Goal: Information Seeking & Learning: Learn about a topic

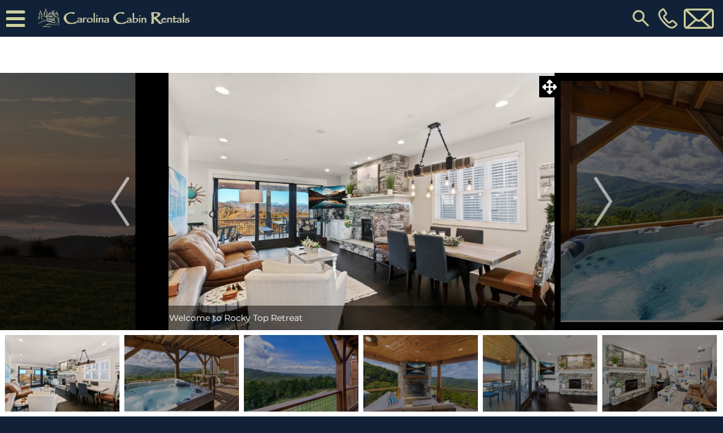
click at [585, 20] on div "[PHONE_NUMBER]" at bounding box center [460, 18] width 514 height 37
click at [325, 229] on img at bounding box center [362, 201] width 398 height 257
click at [31, 23] on img at bounding box center [115, 18] width 169 height 25
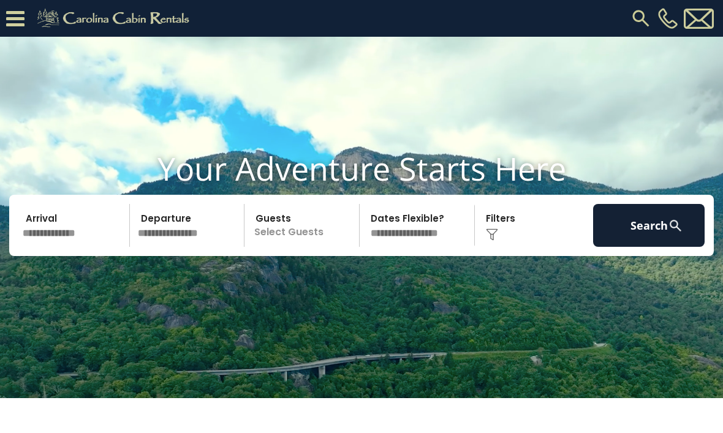
click at [19, 13] on icon at bounding box center [15, 18] width 18 height 21
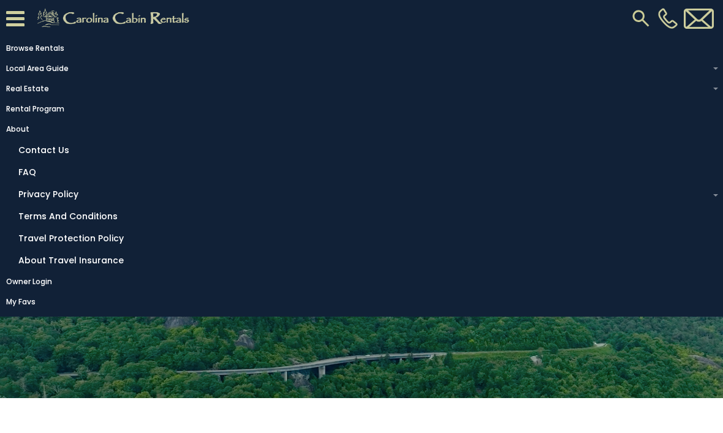
click at [32, 138] on link "About" at bounding box center [358, 129] width 717 height 17
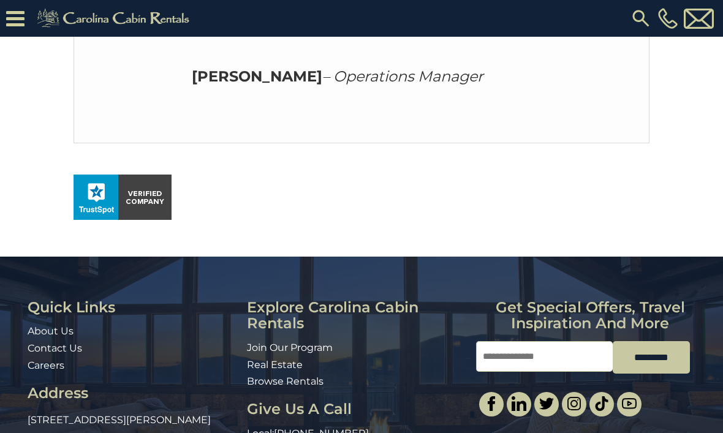
scroll to position [834, 0]
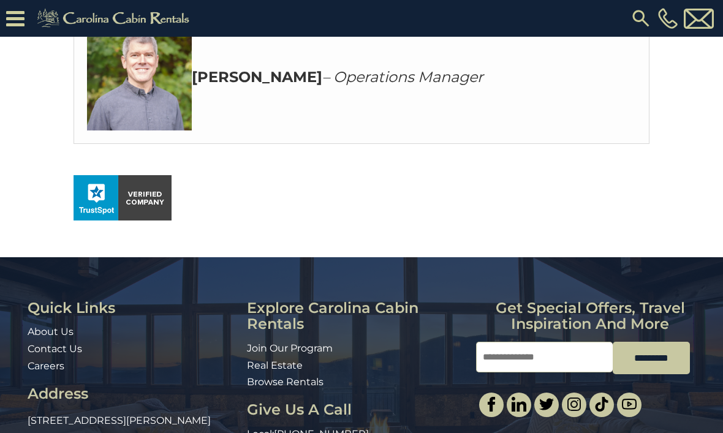
click at [63, 326] on link "About Us" at bounding box center [51, 332] width 46 height 12
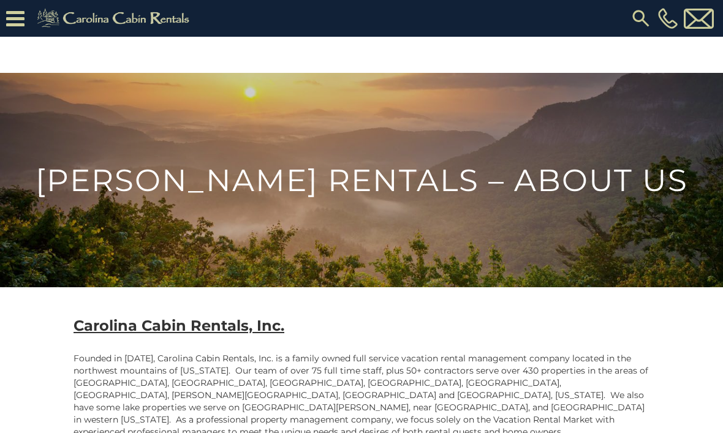
click at [22, 23] on icon at bounding box center [15, 18] width 18 height 21
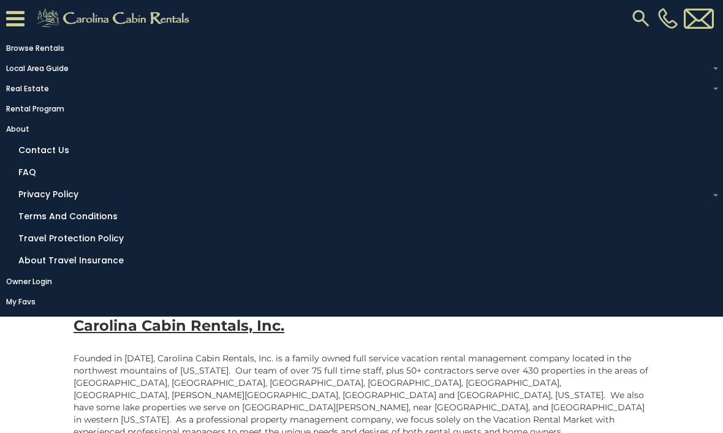
click at [29, 182] on link "FAQ" at bounding box center [364, 172] width 705 height 19
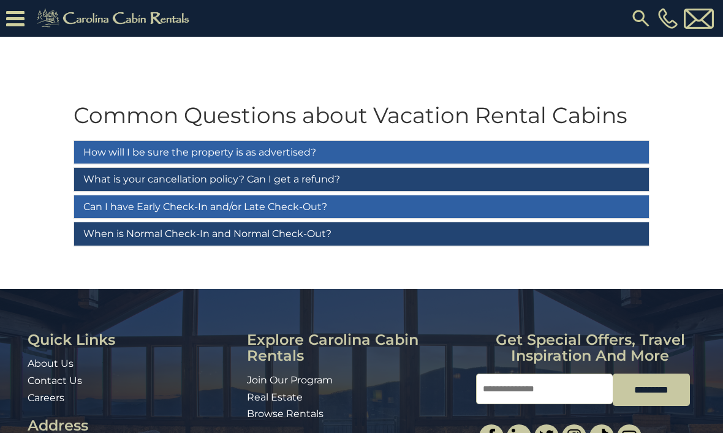
click at [611, 149] on link "How will I be sure the property is as advertised?" at bounding box center [361, 152] width 575 height 23
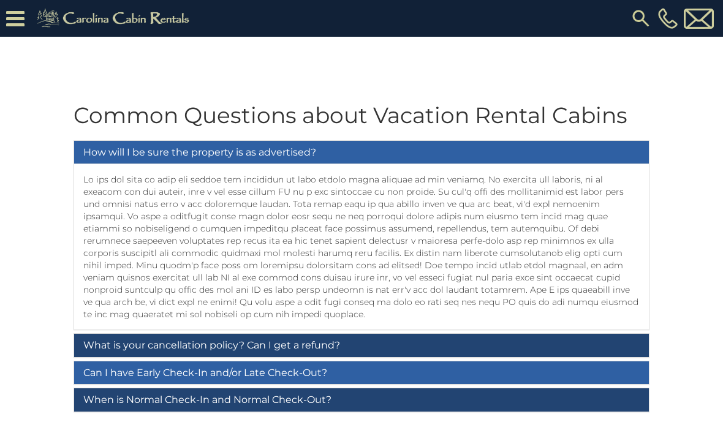
click at [356, 334] on link "What is your cancellation policy? Can I get a refund?" at bounding box center [361, 345] width 575 height 23
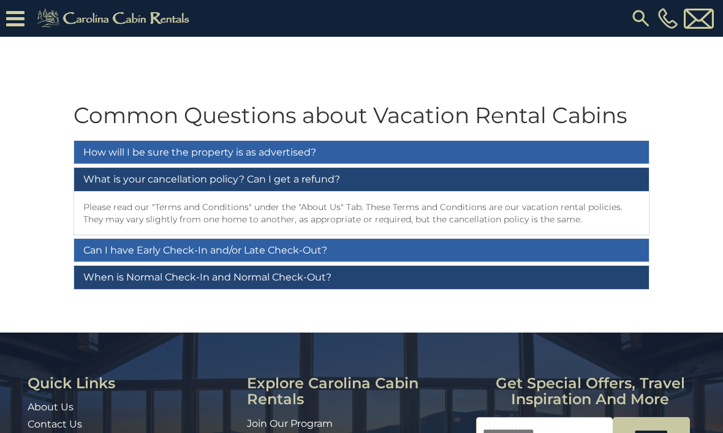
click at [218, 257] on link "Can I have Early Check-In and/or Late Check-Out?" at bounding box center [361, 250] width 575 height 23
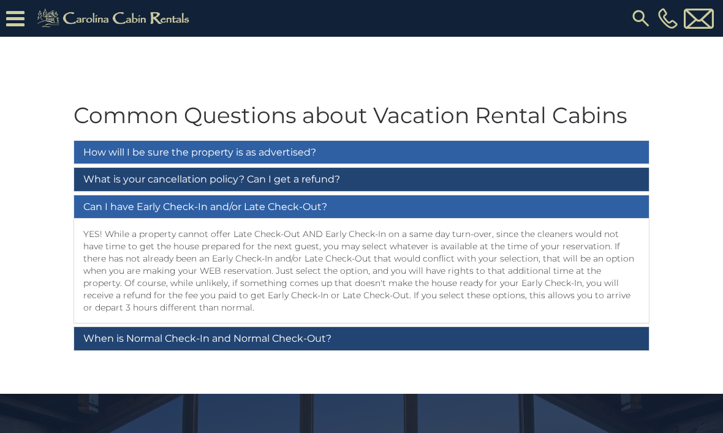
click at [393, 339] on link "When is Normal Check-In and Normal Check-Out?" at bounding box center [361, 338] width 575 height 23
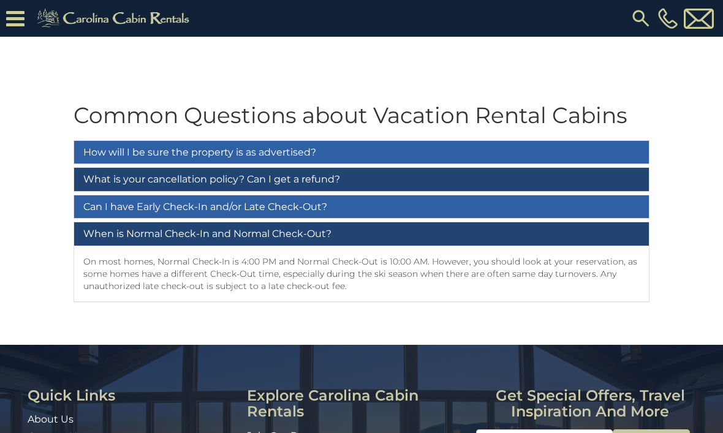
click at [21, 18] on icon at bounding box center [15, 18] width 18 height 21
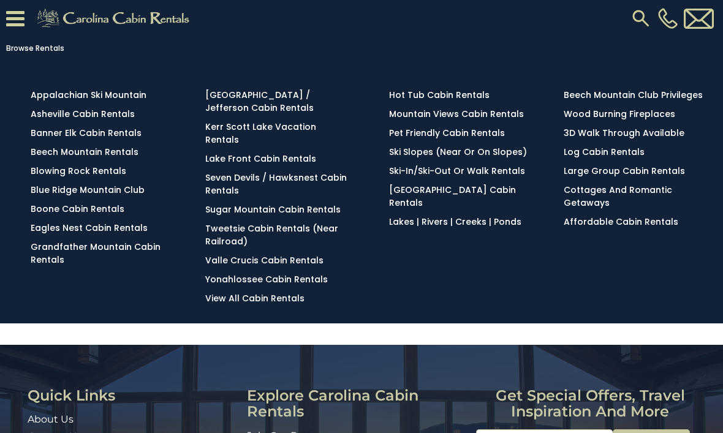
click at [146, 191] on li "Blue Ridge Mountain Club" at bounding box center [104, 190] width 147 height 13
click at [132, 196] on link "Blue Ridge Mountain Club" at bounding box center [88, 190] width 114 height 12
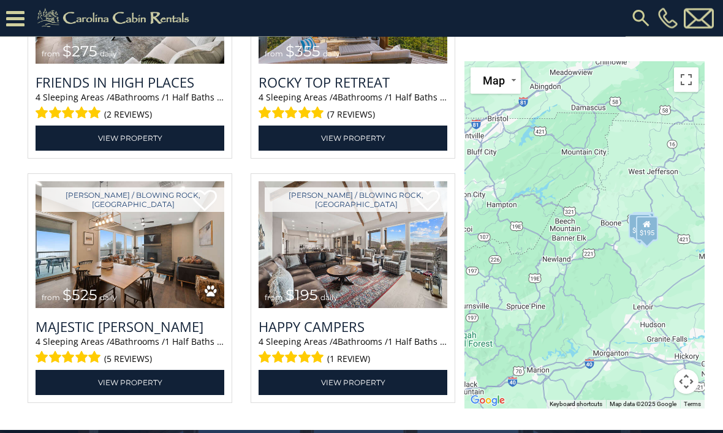
scroll to position [2381, 0]
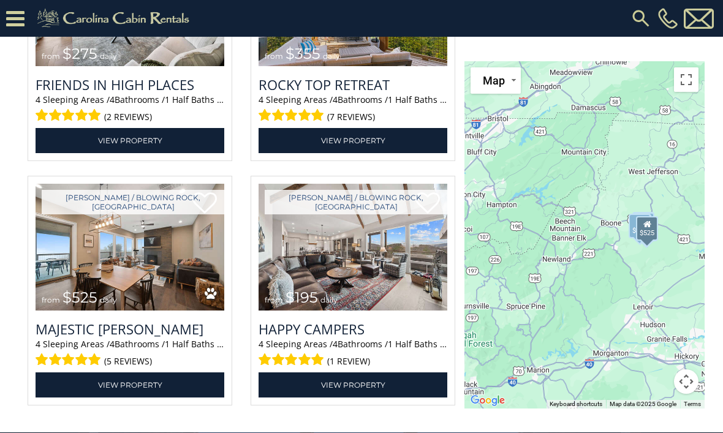
click at [190, 308] on img at bounding box center [130, 247] width 189 height 126
click at [191, 306] on img at bounding box center [130, 247] width 189 height 126
click at [186, 275] on img at bounding box center [130, 247] width 189 height 126
click at [176, 296] on img at bounding box center [130, 247] width 189 height 126
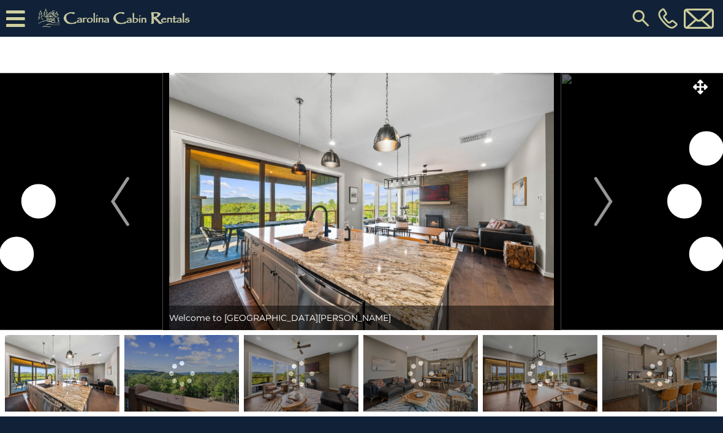
scroll to position [2, 0]
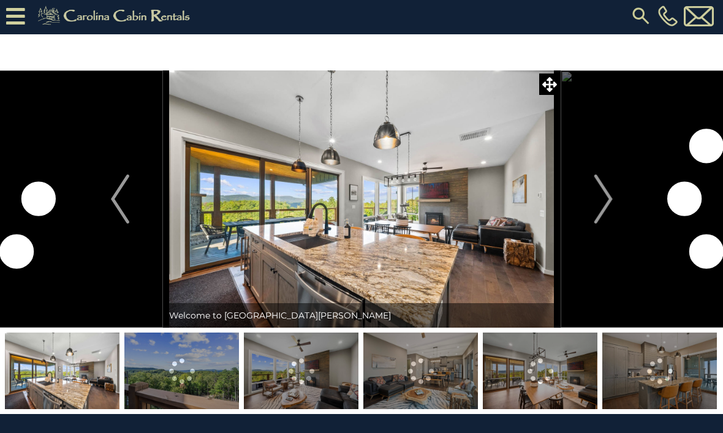
click at [606, 198] on img "Next" at bounding box center [603, 199] width 18 height 49
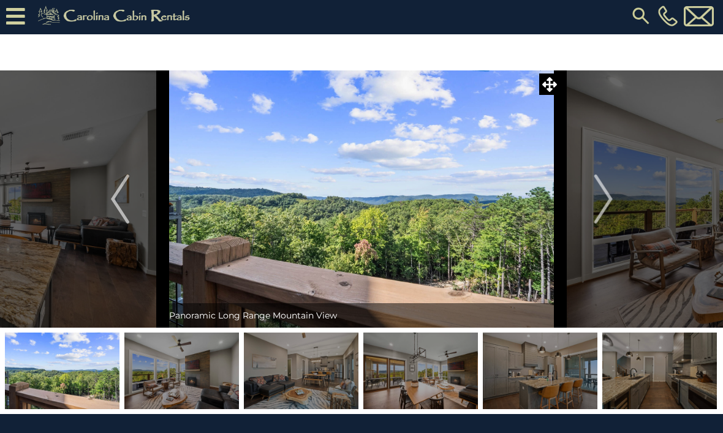
click at [598, 203] on img "Next" at bounding box center [603, 199] width 18 height 49
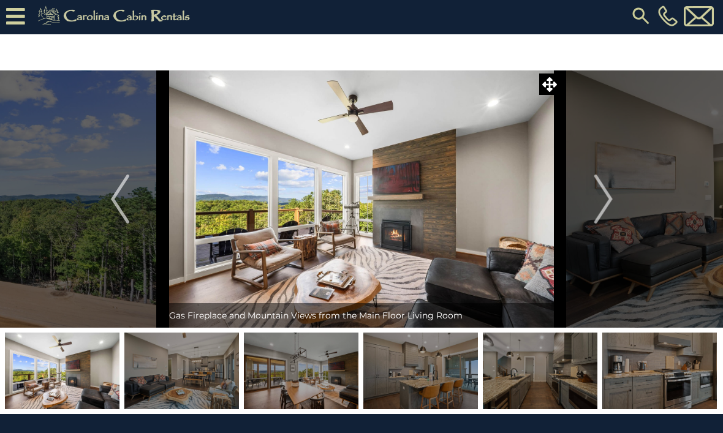
click at [593, 206] on button "Next" at bounding box center [604, 198] width 86 height 257
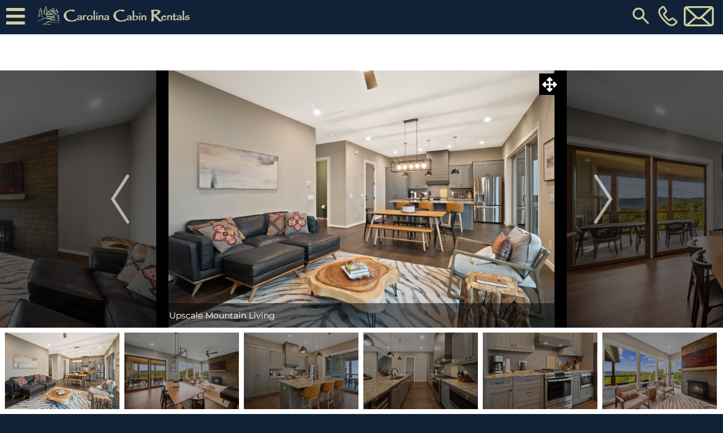
click at [609, 207] on img "Next" at bounding box center [603, 199] width 18 height 49
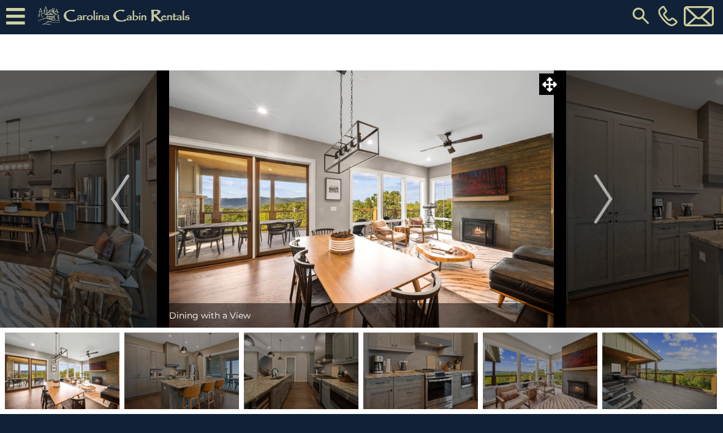
click at [607, 205] on img "Next" at bounding box center [603, 199] width 18 height 49
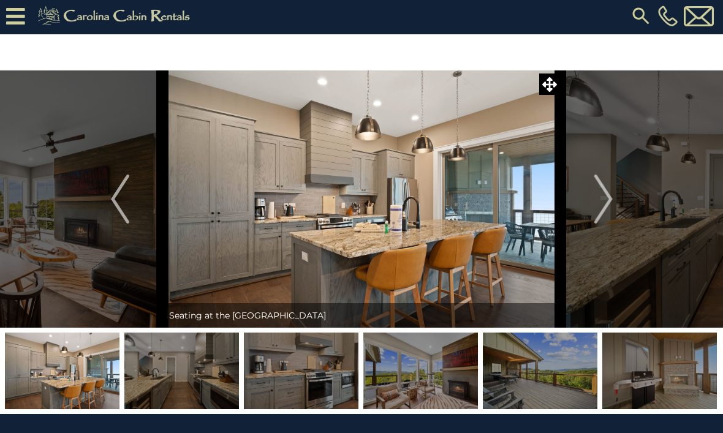
click at [607, 204] on img "Next" at bounding box center [603, 199] width 18 height 49
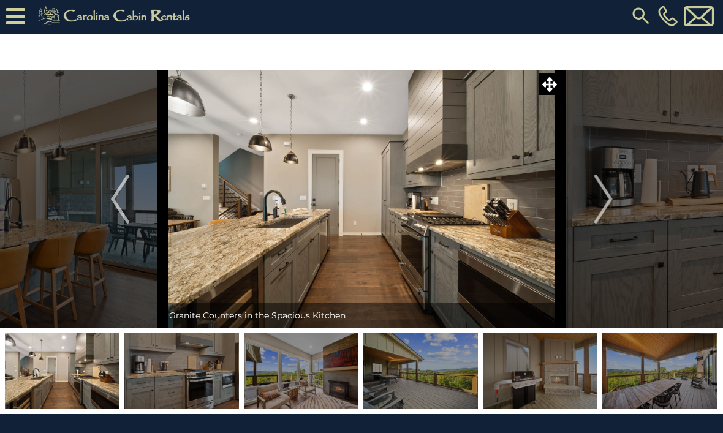
click at [598, 200] on img "Next" at bounding box center [603, 199] width 18 height 49
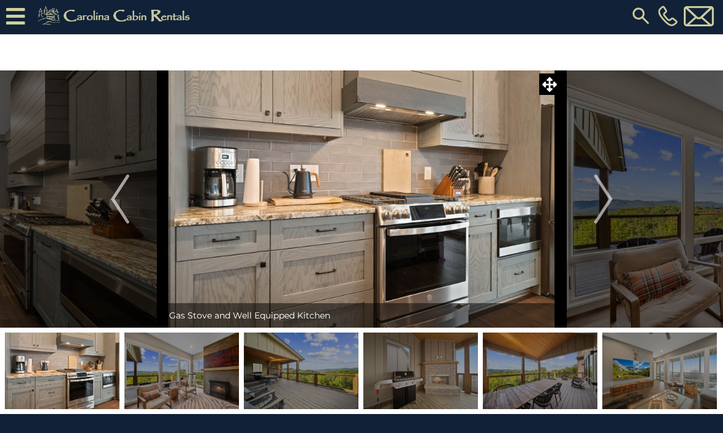
click at [600, 202] on img "Next" at bounding box center [603, 199] width 18 height 49
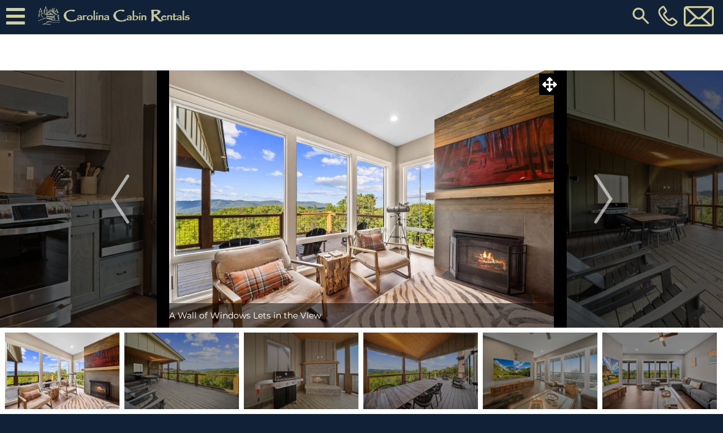
click at [601, 203] on img "Next" at bounding box center [603, 199] width 18 height 49
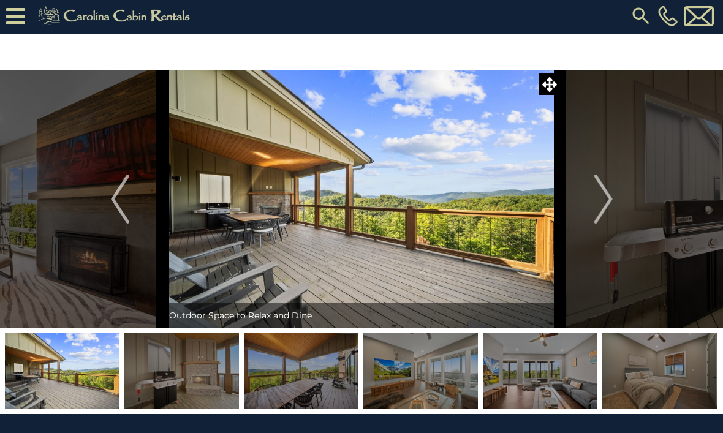
click at [600, 197] on img "Next" at bounding box center [603, 199] width 18 height 49
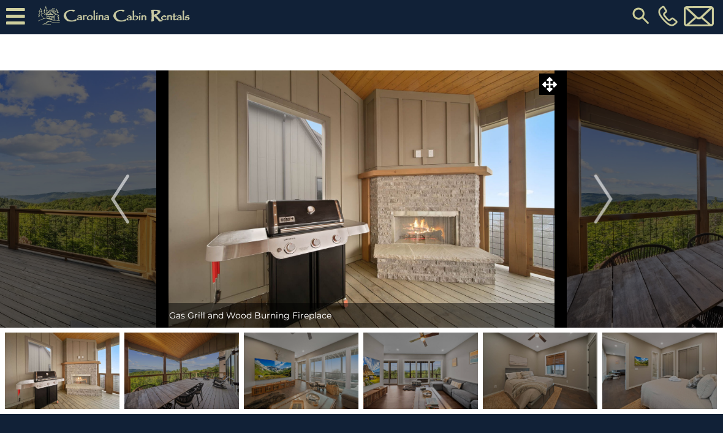
click at [589, 195] on button "Next" at bounding box center [604, 198] width 86 height 257
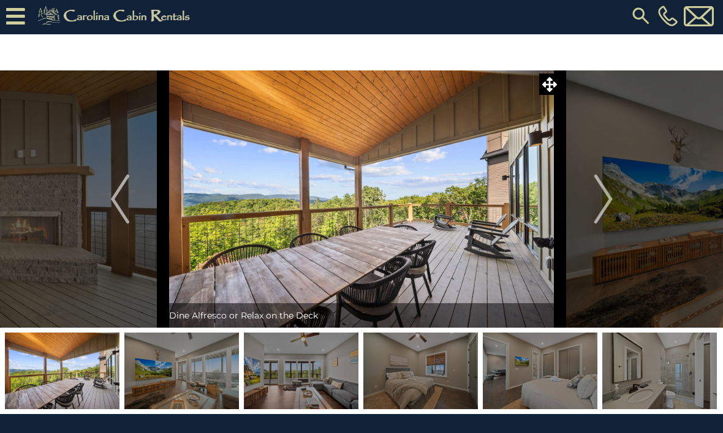
click at [598, 199] on img "Next" at bounding box center [603, 199] width 18 height 49
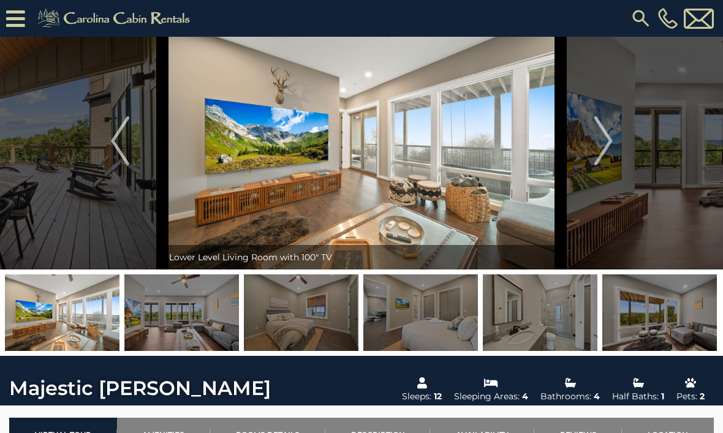
scroll to position [0, 0]
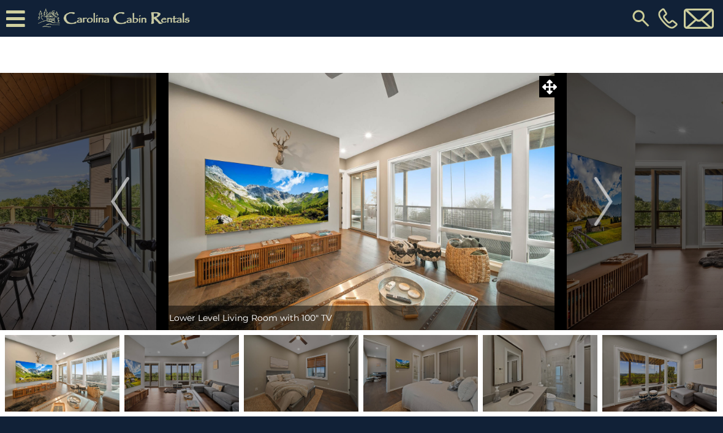
click at [605, 195] on img "Next" at bounding box center [603, 201] width 18 height 49
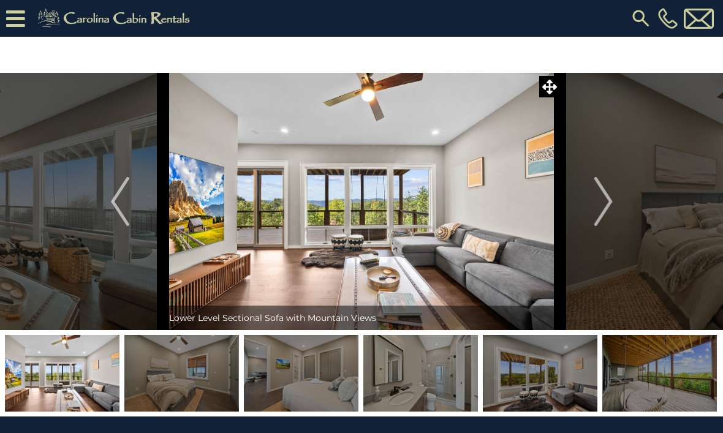
click at [593, 210] on button "Next" at bounding box center [604, 201] width 86 height 257
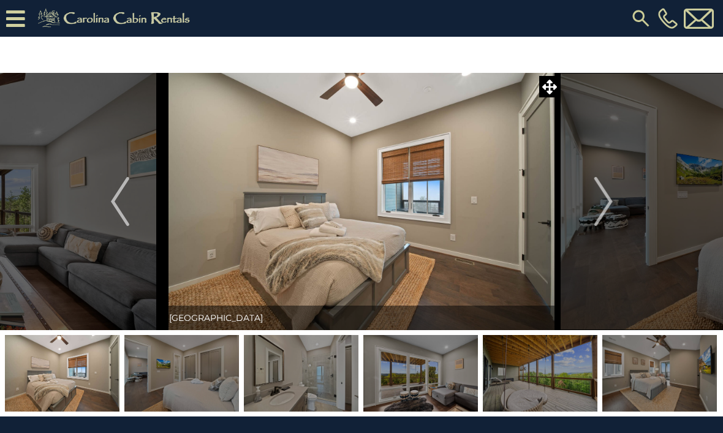
click at [607, 200] on img "Next" at bounding box center [603, 201] width 18 height 49
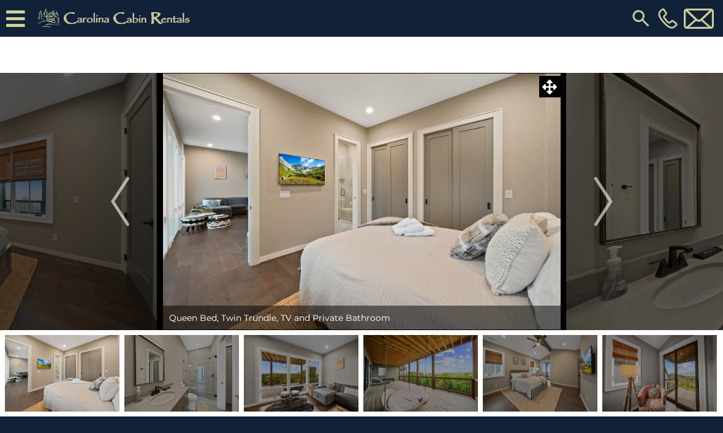
click at [594, 201] on button "Next" at bounding box center [604, 201] width 86 height 257
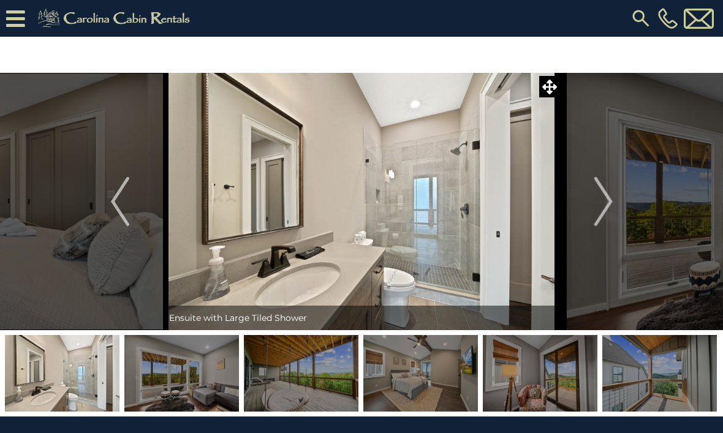
click at [596, 211] on img "Next" at bounding box center [603, 201] width 18 height 49
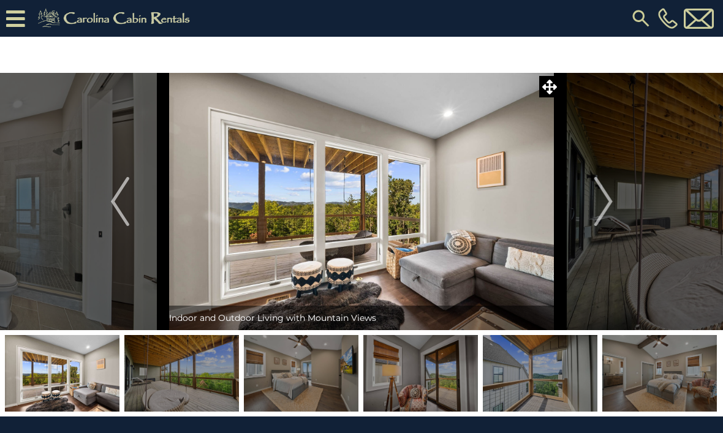
click at [605, 202] on img "Next" at bounding box center [603, 201] width 18 height 49
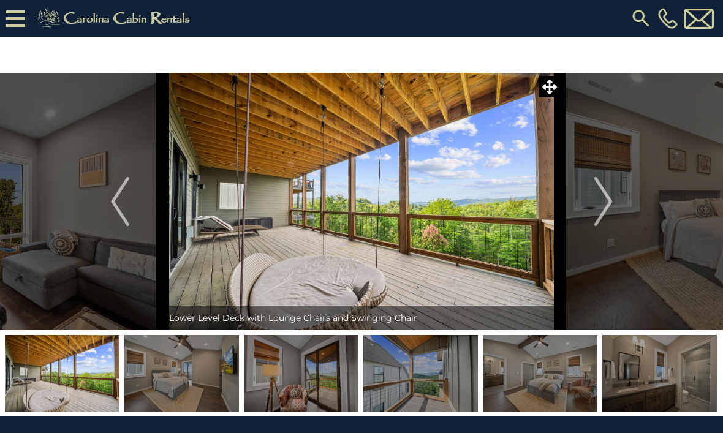
click at [601, 213] on img "Next" at bounding box center [603, 201] width 18 height 49
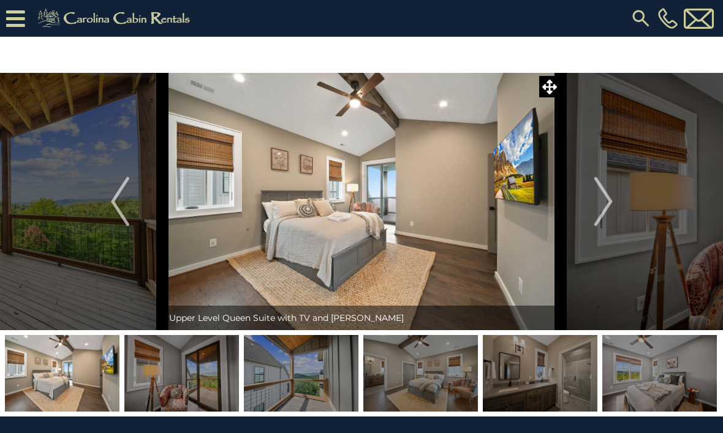
click at [125, 202] on img "Previous" at bounding box center [120, 201] width 18 height 49
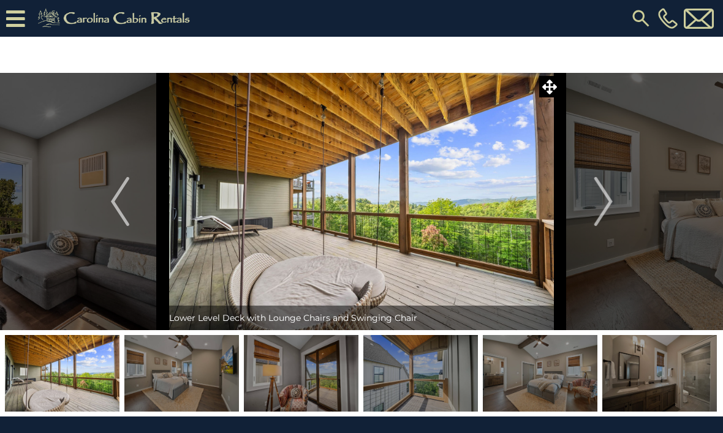
click at [590, 192] on button "Next" at bounding box center [604, 201] width 86 height 257
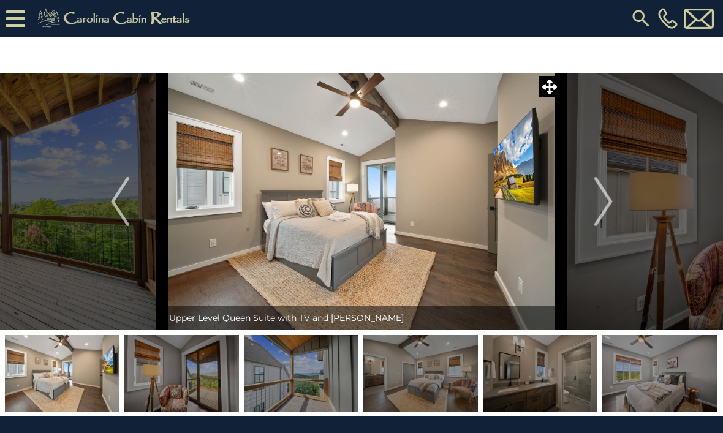
click at [620, 199] on button "Next" at bounding box center [604, 201] width 86 height 257
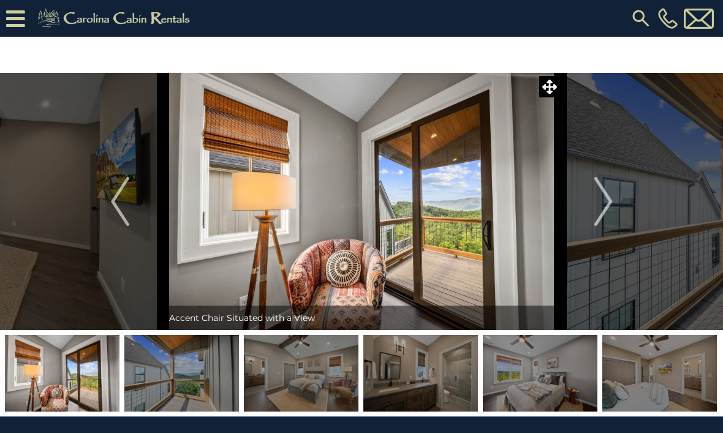
click at [603, 203] on img "Next" at bounding box center [603, 201] width 18 height 49
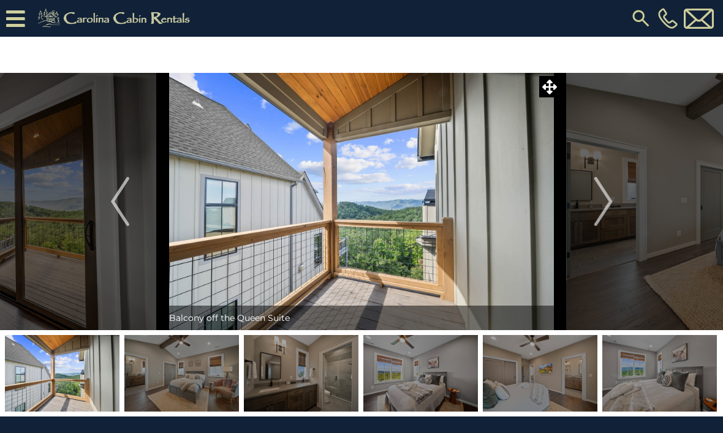
click at [610, 201] on img "Next" at bounding box center [603, 201] width 18 height 49
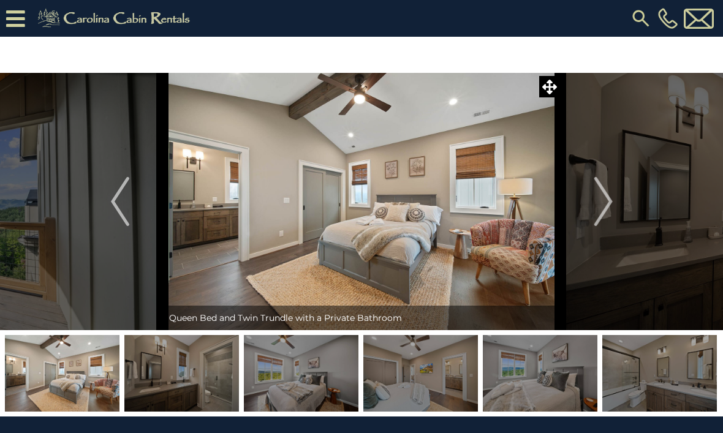
click at [608, 201] on img "Next" at bounding box center [603, 201] width 18 height 49
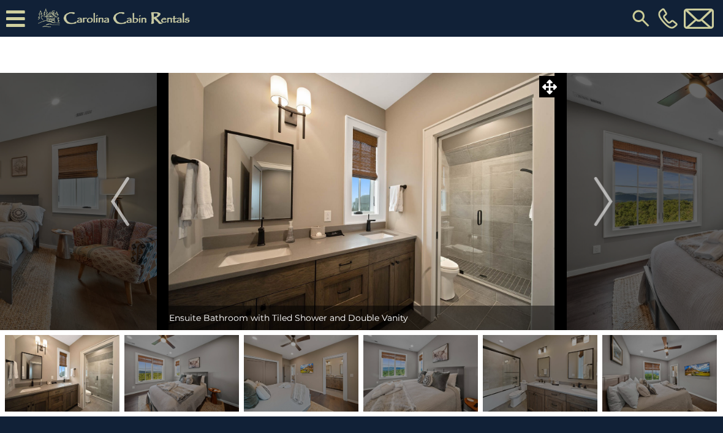
click at [605, 199] on img "Next" at bounding box center [603, 201] width 18 height 49
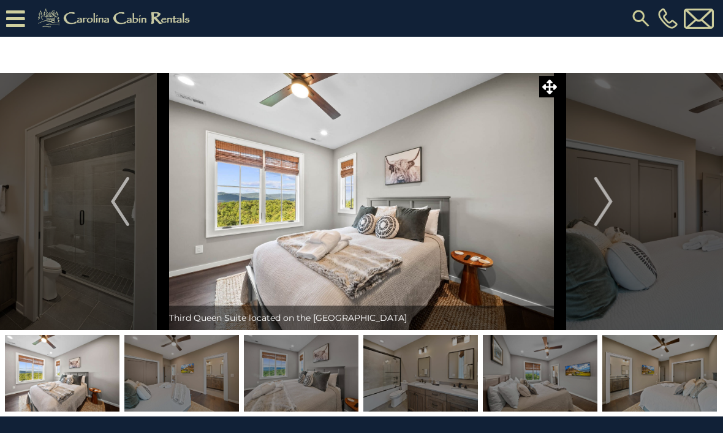
click at [610, 202] on img "Next" at bounding box center [603, 201] width 18 height 49
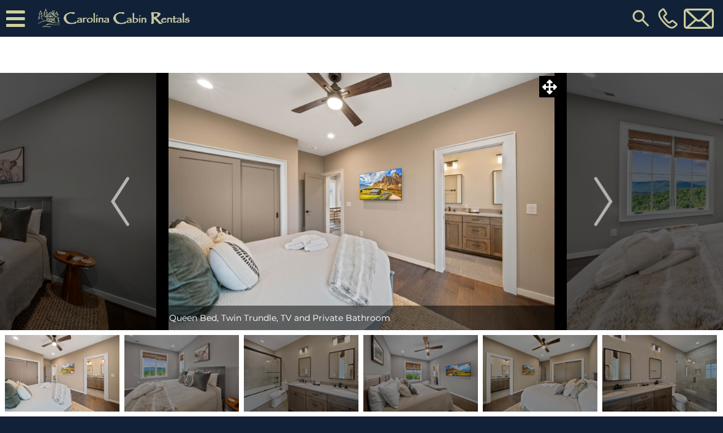
click at [606, 203] on img "Next" at bounding box center [603, 201] width 18 height 49
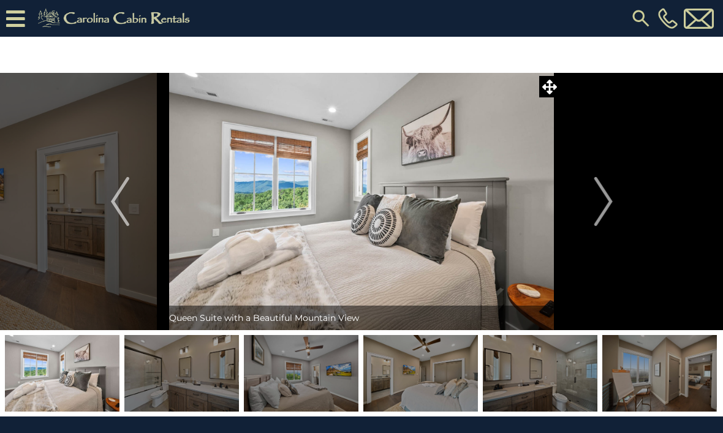
click at [602, 202] on img "Next" at bounding box center [603, 201] width 18 height 49
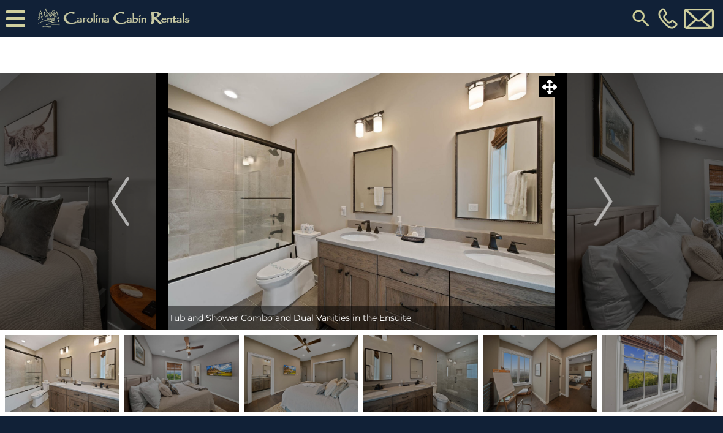
click at [605, 204] on img "Next" at bounding box center [603, 201] width 18 height 49
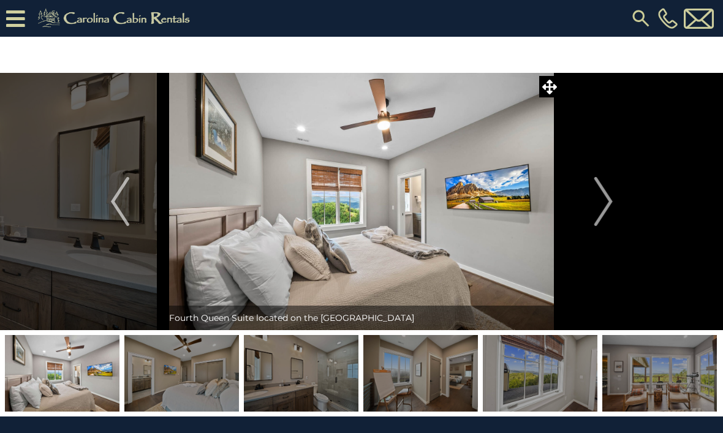
click at [606, 206] on img "Next" at bounding box center [603, 201] width 18 height 49
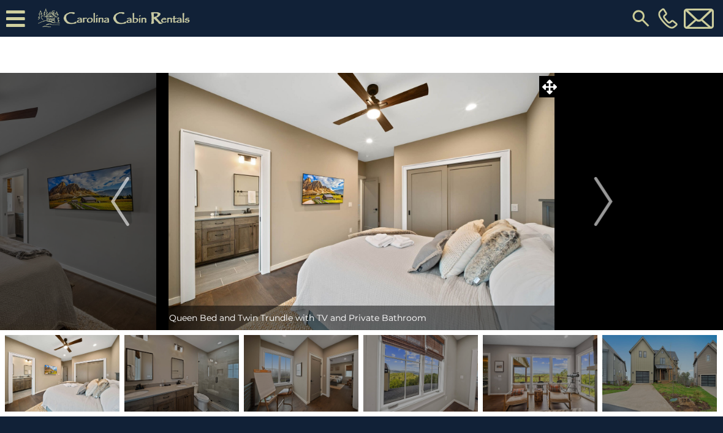
click at [604, 203] on img "Next" at bounding box center [603, 201] width 18 height 49
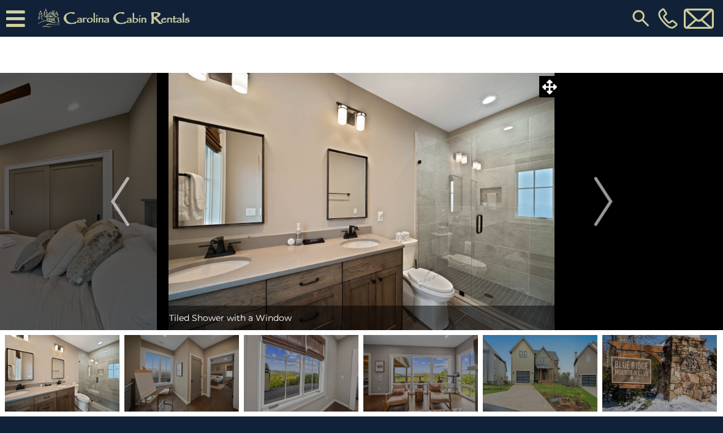
click at [607, 205] on img "Next" at bounding box center [603, 201] width 18 height 49
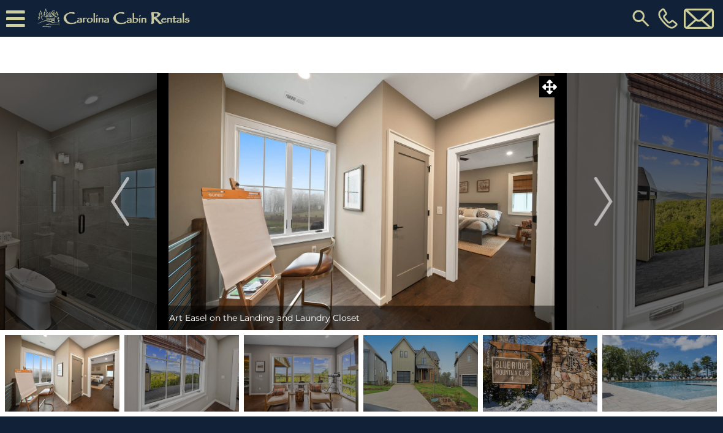
click at [607, 202] on img "Next" at bounding box center [603, 201] width 18 height 49
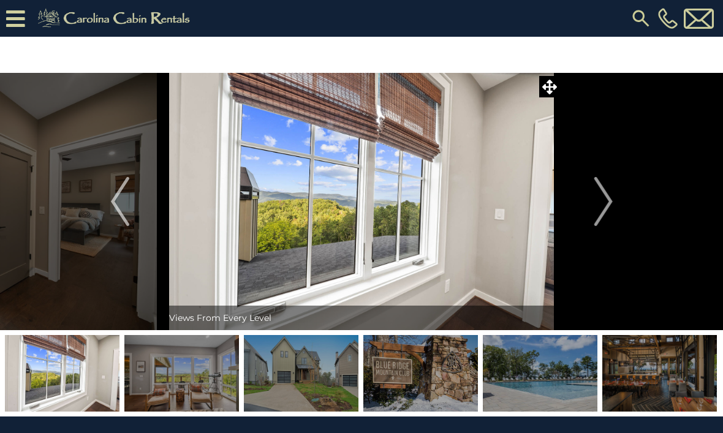
click at [604, 204] on img "Next" at bounding box center [603, 201] width 18 height 49
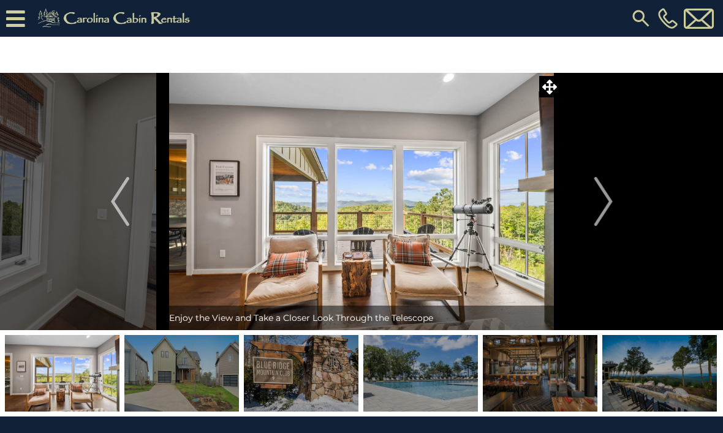
click at [599, 203] on img "Next" at bounding box center [603, 201] width 18 height 49
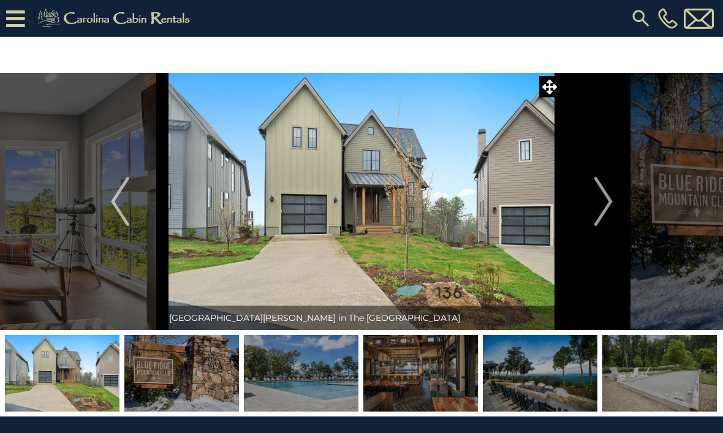
click at [603, 208] on img "Next" at bounding box center [603, 201] width 18 height 49
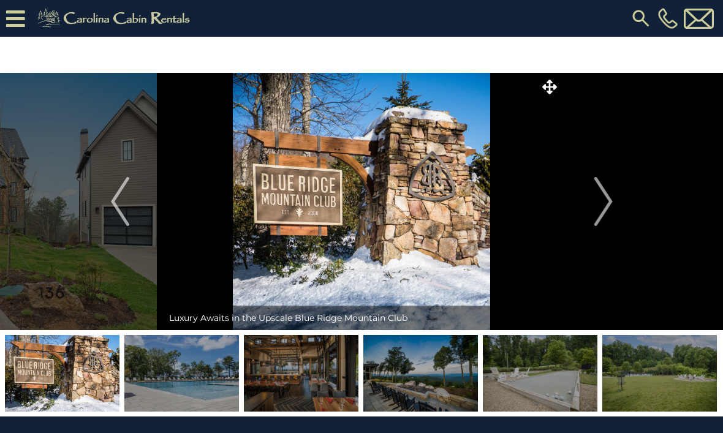
click at [603, 206] on img "Next" at bounding box center [603, 201] width 18 height 49
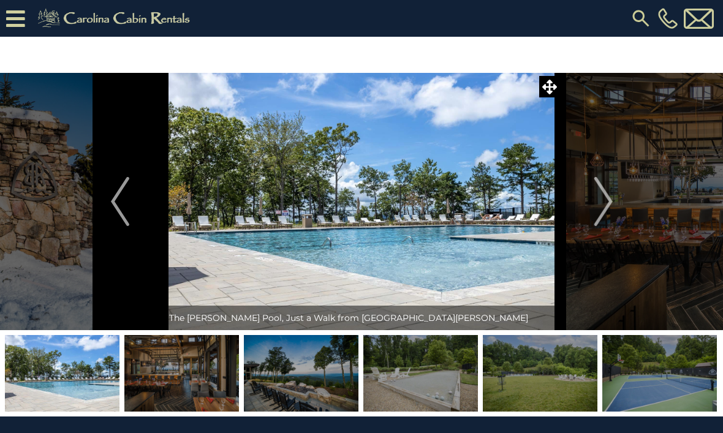
click at [601, 206] on img "Next" at bounding box center [603, 201] width 18 height 49
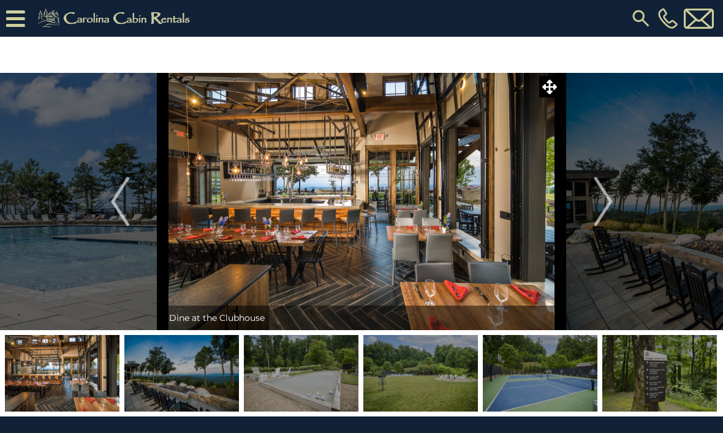
click at [595, 204] on img "Next" at bounding box center [603, 201] width 18 height 49
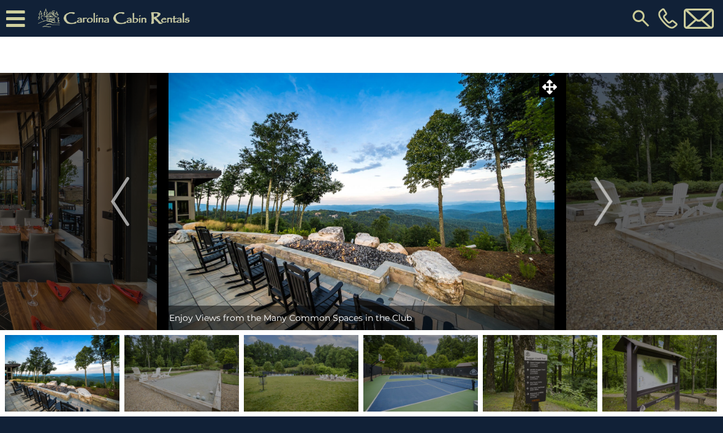
click at [609, 205] on img "Next" at bounding box center [603, 201] width 18 height 49
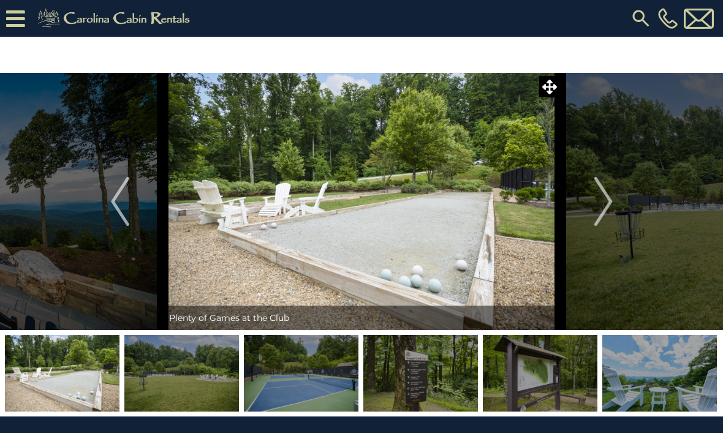
click at [612, 199] on img "Next" at bounding box center [603, 201] width 18 height 49
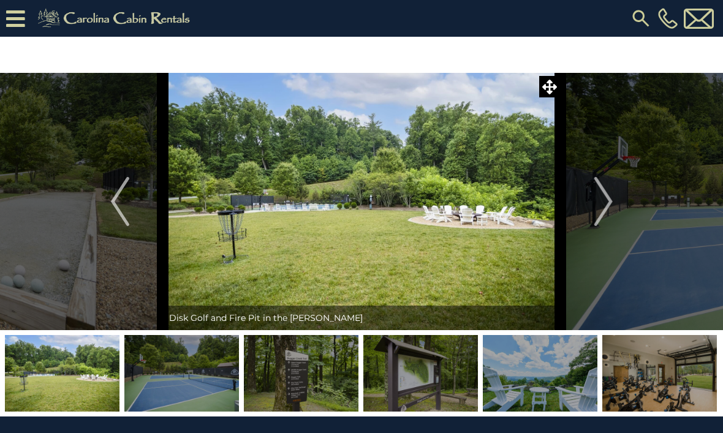
click at [603, 203] on img "Next" at bounding box center [603, 201] width 18 height 49
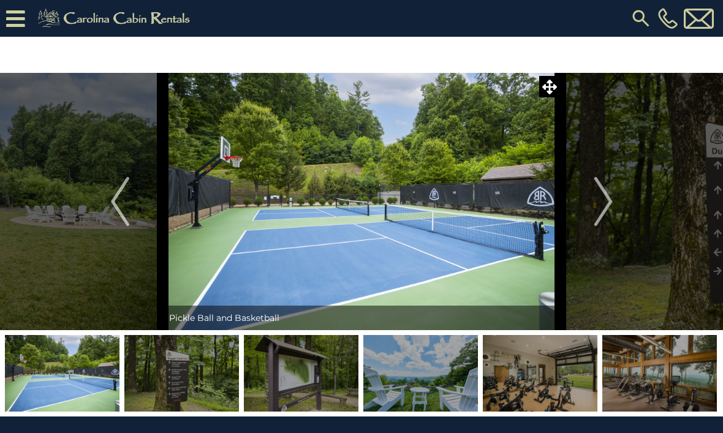
click at [574, 218] on button "Next" at bounding box center [604, 201] width 86 height 257
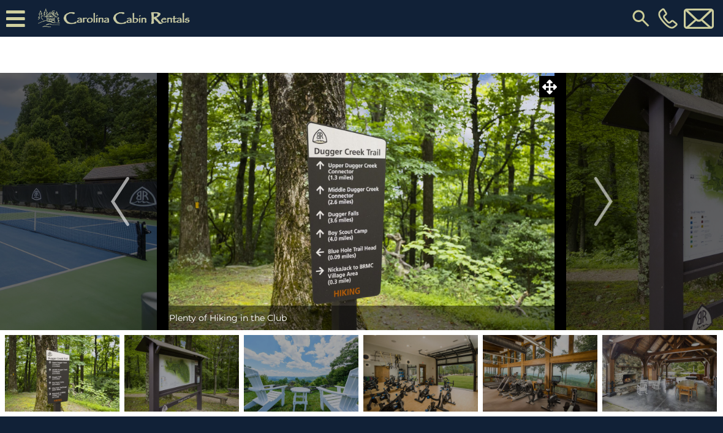
click at [610, 202] on img "Next" at bounding box center [603, 201] width 18 height 49
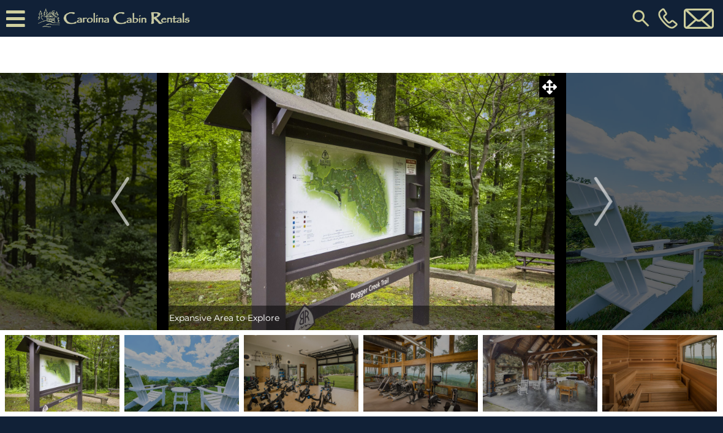
click at [592, 224] on button "Next" at bounding box center [604, 201] width 86 height 257
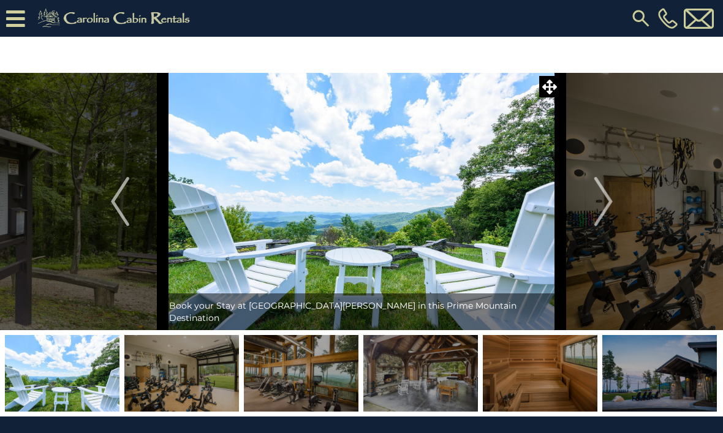
click at [596, 198] on img "Next" at bounding box center [603, 201] width 18 height 49
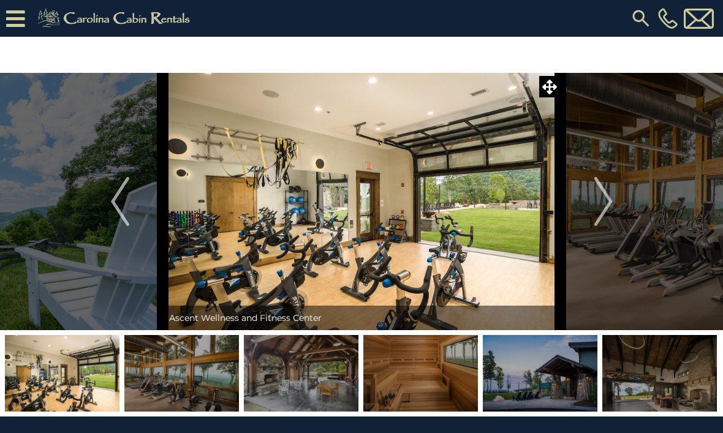
click at [595, 197] on img "Next" at bounding box center [603, 201] width 18 height 49
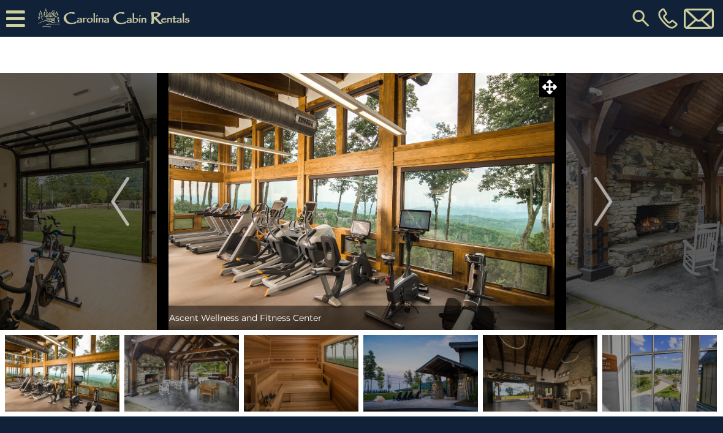
click at [610, 205] on img "Next" at bounding box center [603, 201] width 18 height 49
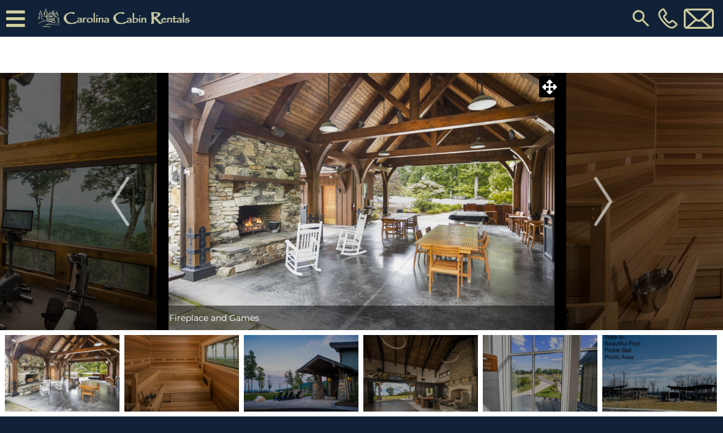
click at [584, 217] on button "Next" at bounding box center [604, 201] width 86 height 257
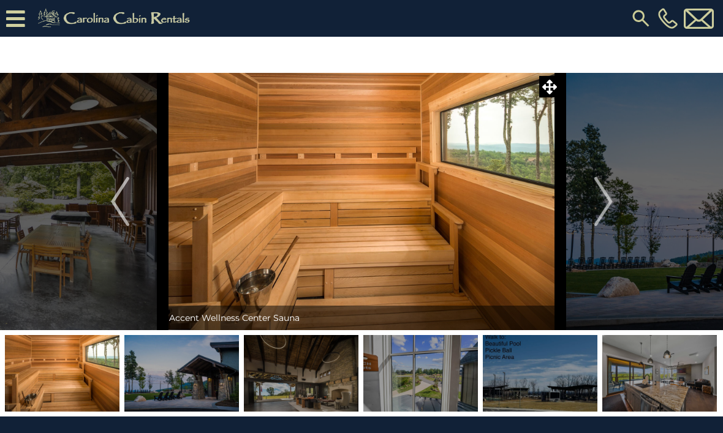
click at [596, 207] on img "Next" at bounding box center [603, 201] width 18 height 49
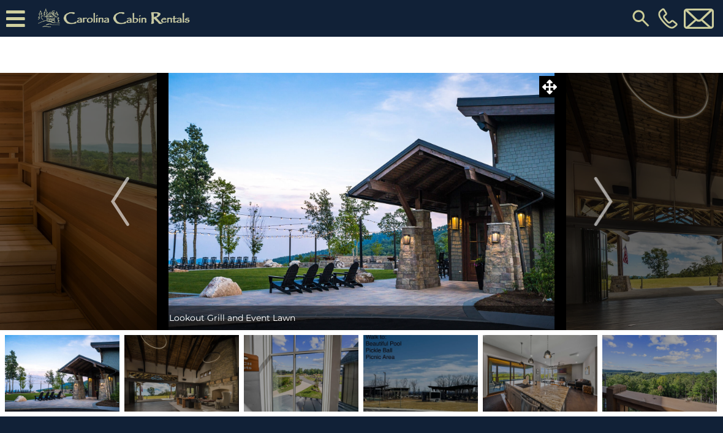
click at [596, 214] on img "Next" at bounding box center [603, 201] width 18 height 49
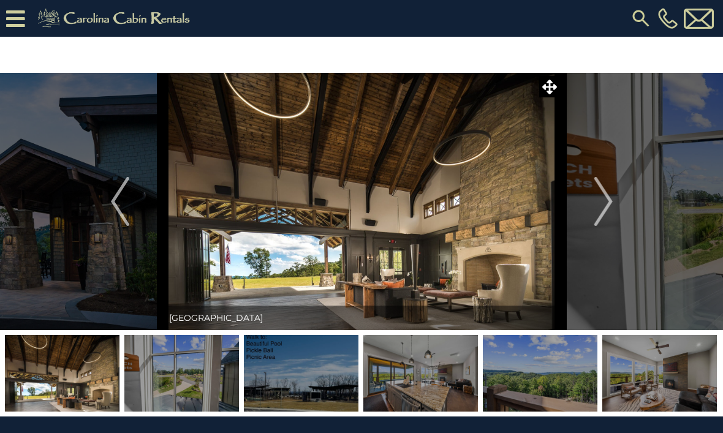
click at [579, 219] on button "Next" at bounding box center [604, 201] width 86 height 257
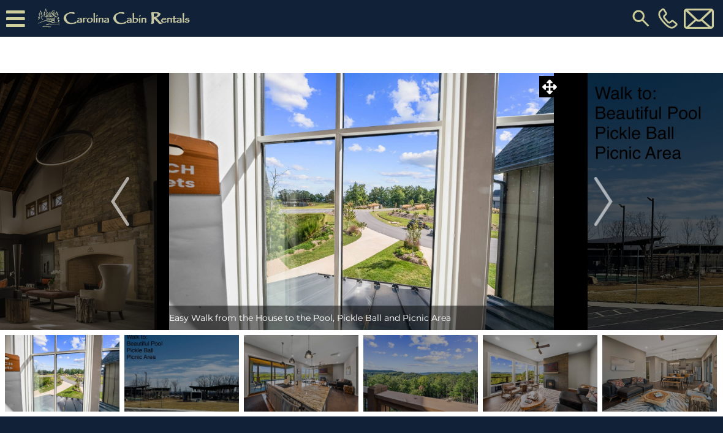
click at [595, 215] on img "Next" at bounding box center [603, 201] width 18 height 49
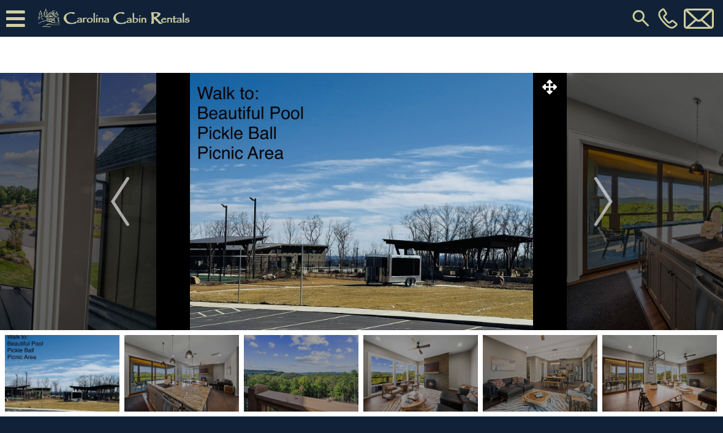
click at [22, 25] on icon at bounding box center [15, 18] width 19 height 21
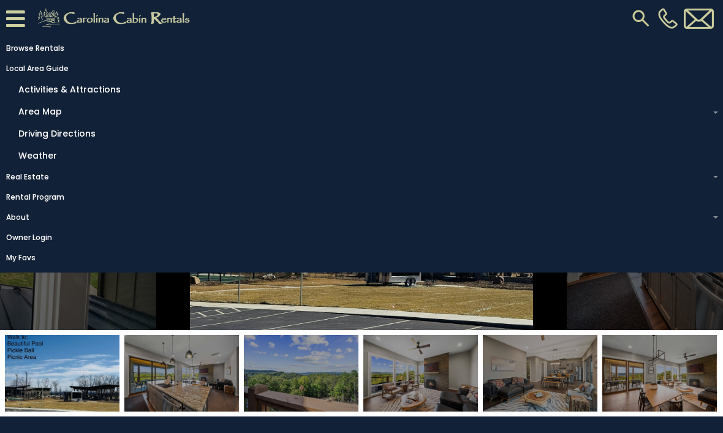
click at [40, 159] on link "Weather" at bounding box center [364, 155] width 705 height 19
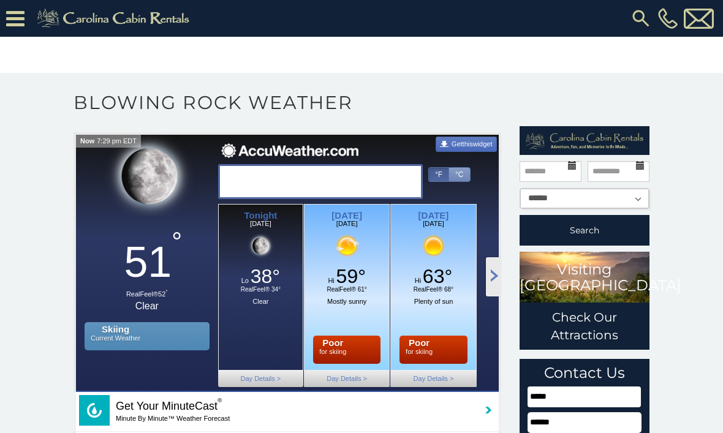
click at [498, 286] on link "Scroll Right" at bounding box center [493, 276] width 15 height 39
